Goal: Task Accomplishment & Management: Complete application form

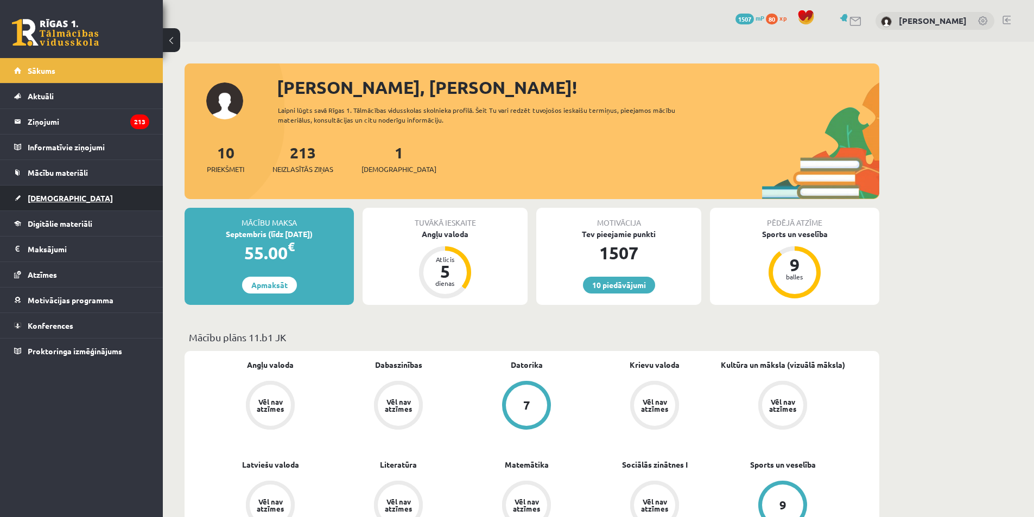
click at [49, 190] on link "[DEMOGRAPHIC_DATA]" at bounding box center [81, 198] width 135 height 25
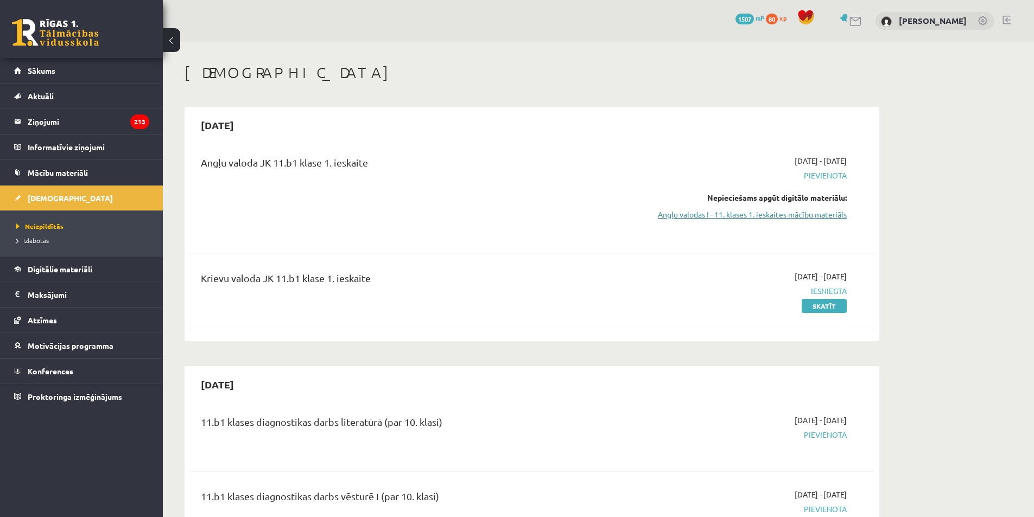
click at [800, 214] on link "Angļu valodas I - 11. klases 1. ieskaites mācību materiāls" at bounding box center [744, 214] width 205 height 11
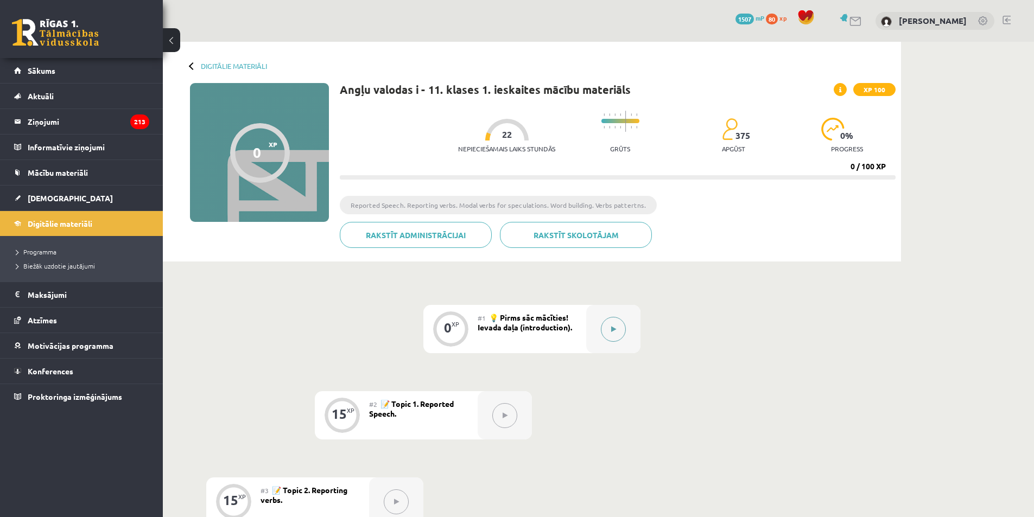
click at [608, 333] on button at bounding box center [613, 329] width 25 height 25
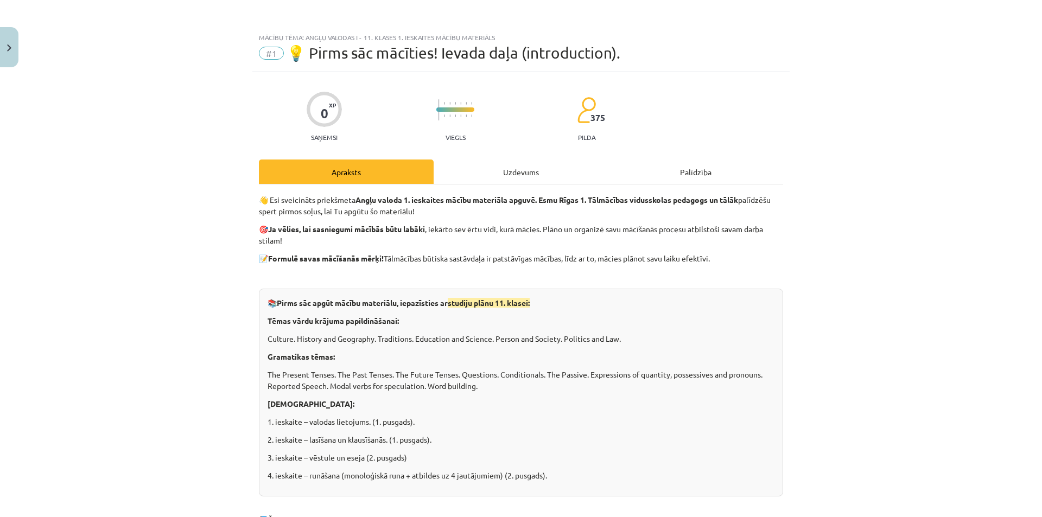
click at [553, 174] on div "Uzdevums" at bounding box center [520, 172] width 175 height 24
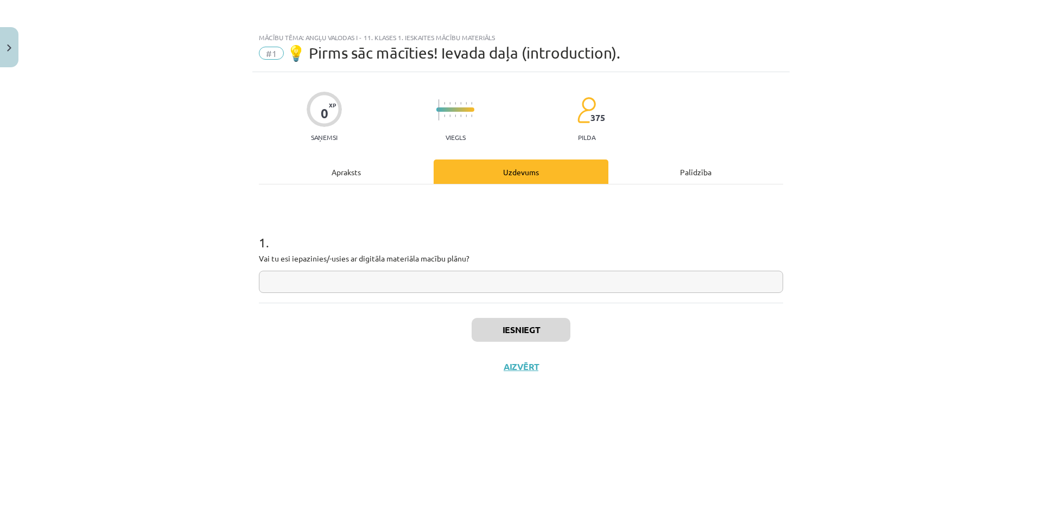
drag, startPoint x: 423, startPoint y: 290, endPoint x: 429, endPoint y: 300, distance: 11.6
click at [428, 299] on div "1 . Vai tu esi iepazinies/-usies ar digitāla materiāla macību plānu?" at bounding box center [521, 243] width 524 height 118
type input "*"
type input "**"
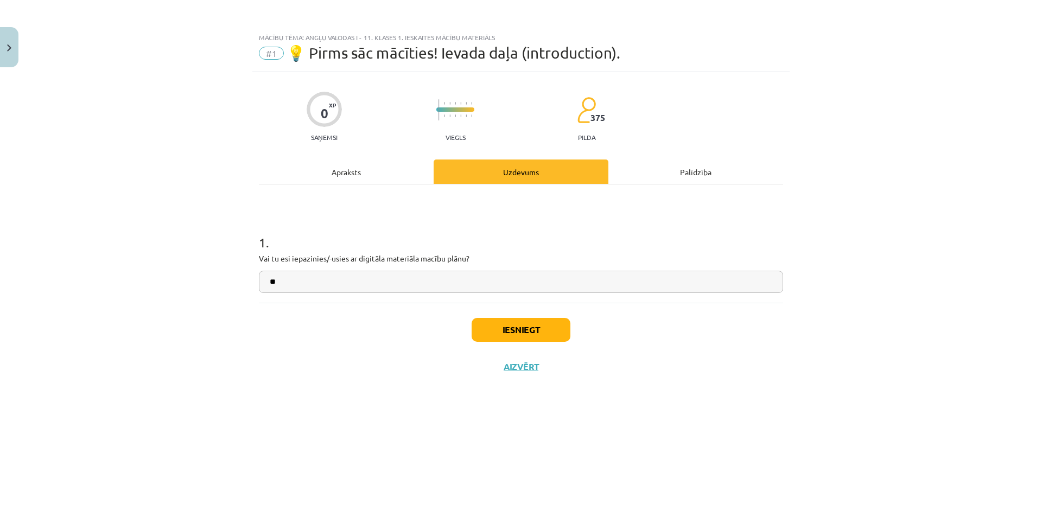
click at [467, 323] on div "Iesniegt Aizvērt" at bounding box center [521, 341] width 524 height 76
click at [476, 323] on button "Iesniegt" at bounding box center [520, 330] width 99 height 24
click at [508, 334] on button "Iesniegt" at bounding box center [520, 330] width 99 height 24
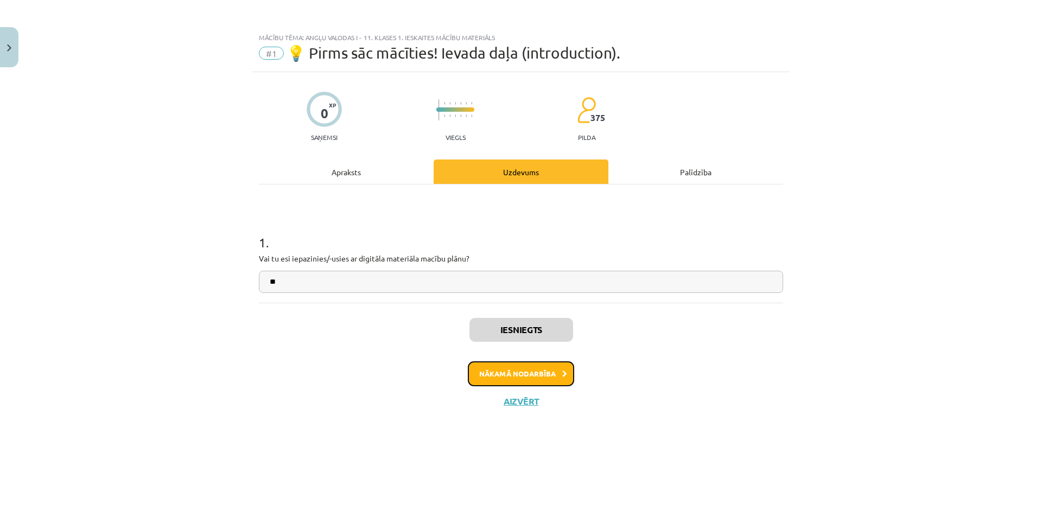
click at [538, 379] on button "Nākamā nodarbība" at bounding box center [521, 373] width 106 height 25
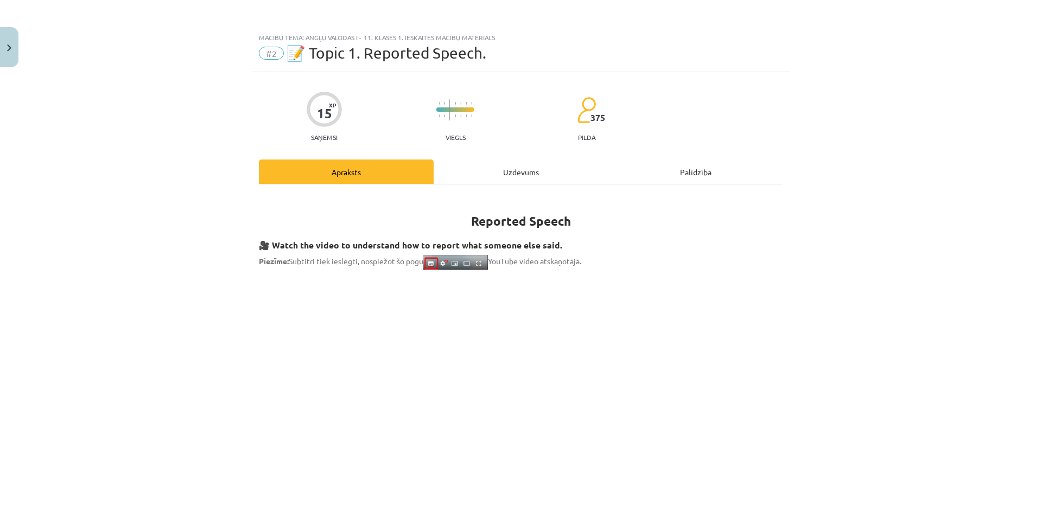
click at [511, 165] on div "Uzdevums" at bounding box center [520, 172] width 175 height 24
